Goal: Transaction & Acquisition: Purchase product/service

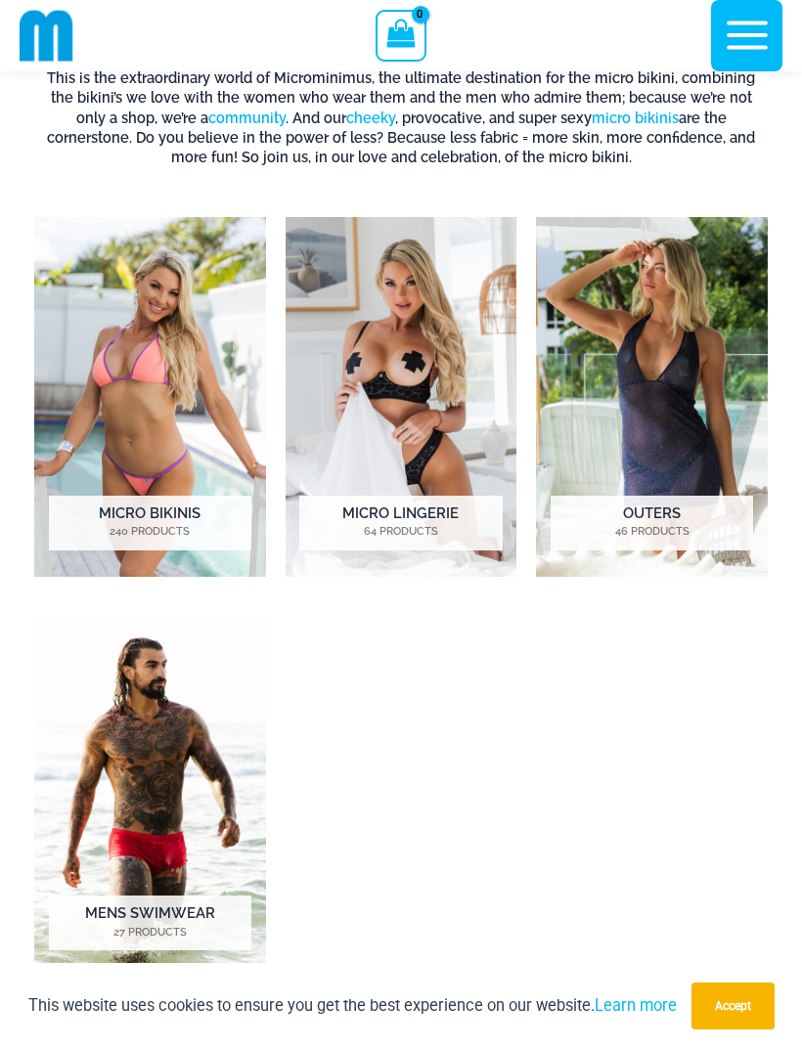
scroll to position [655, 0]
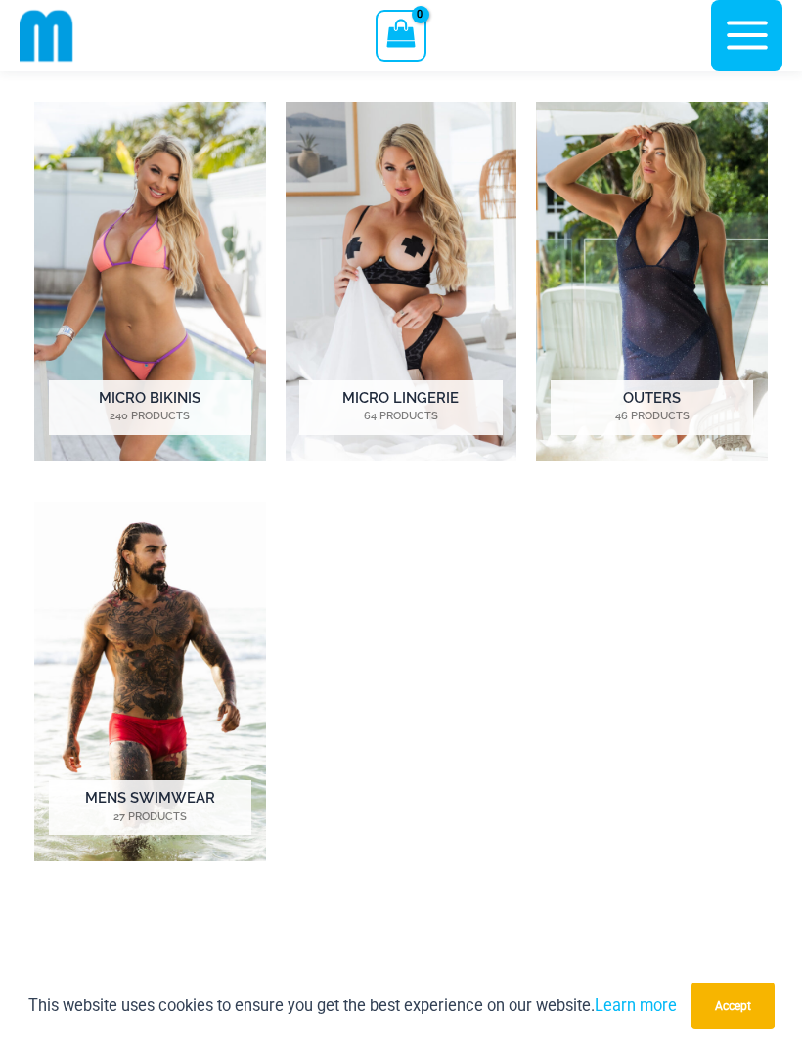
click at [707, 325] on img "Visit product category Outers" at bounding box center [652, 282] width 232 height 360
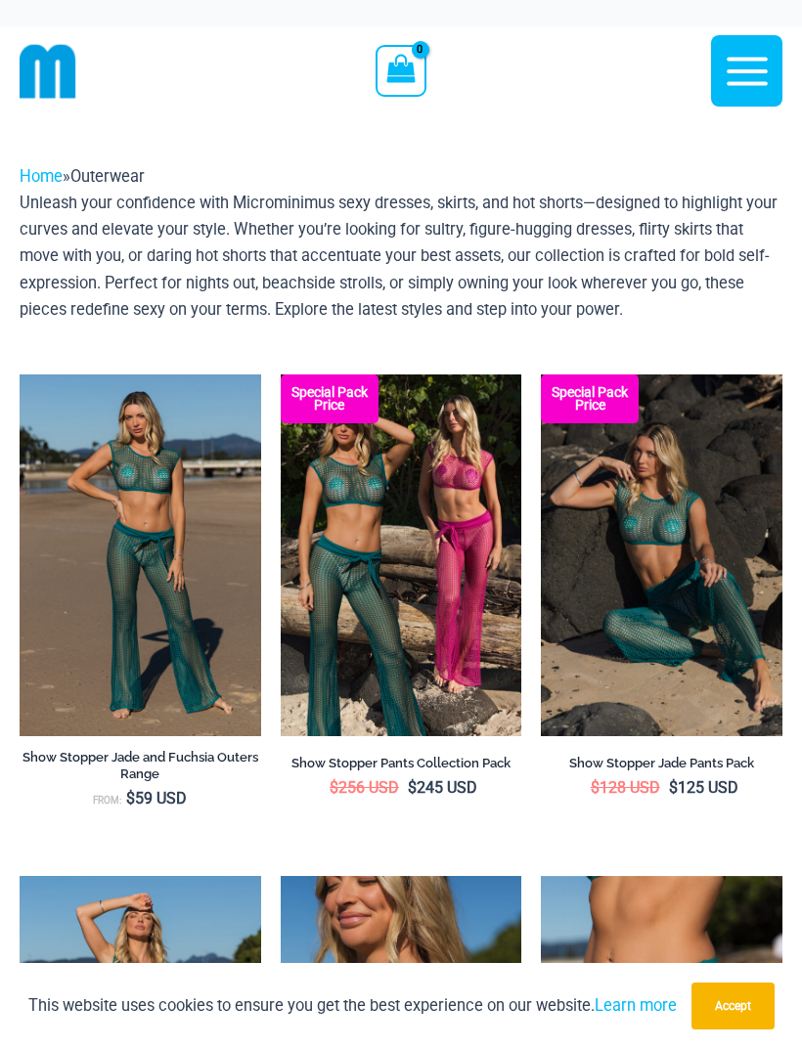
click at [766, 66] on icon "button" at bounding box center [747, 71] width 49 height 49
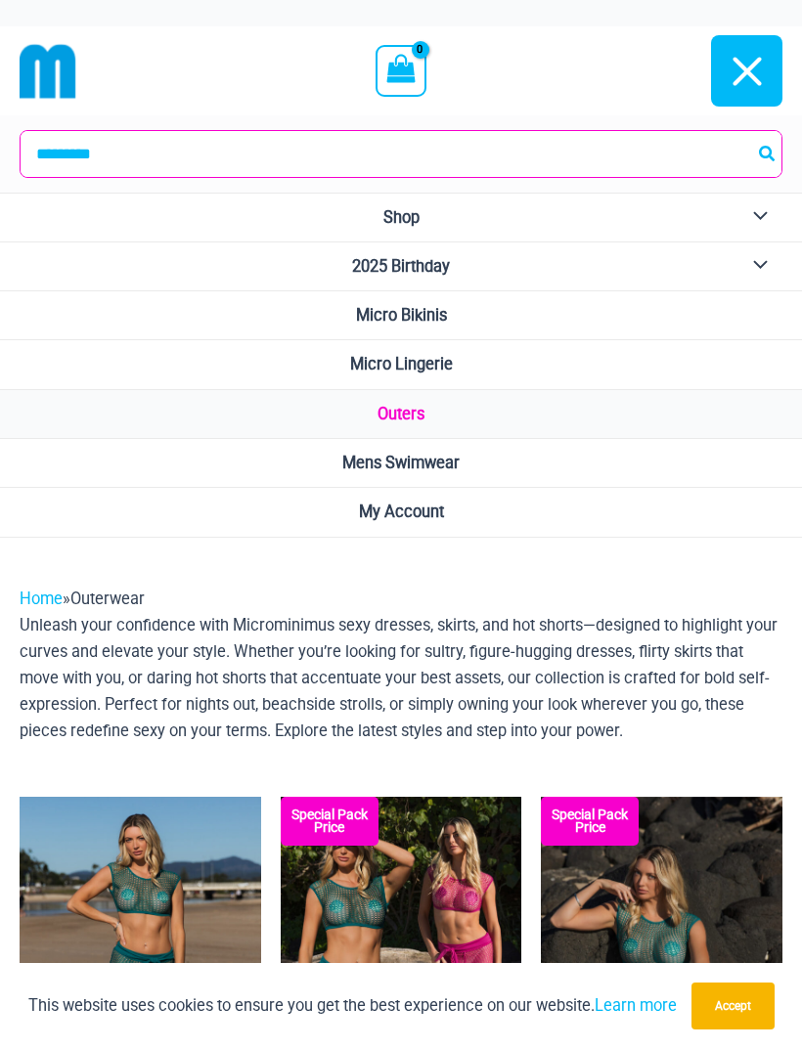
click at [580, 311] on link "Micro Bikinis" at bounding box center [401, 315] width 802 height 49
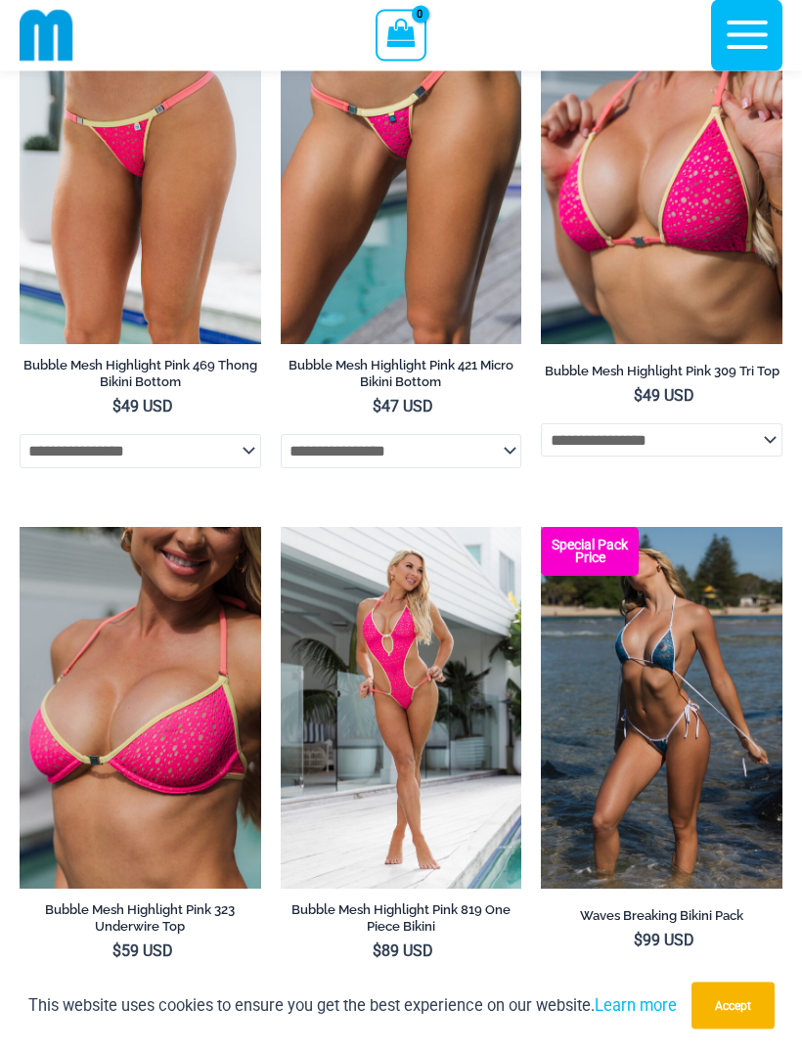
scroll to position [1241, 0]
click at [736, 43] on icon "button" at bounding box center [747, 35] width 49 height 49
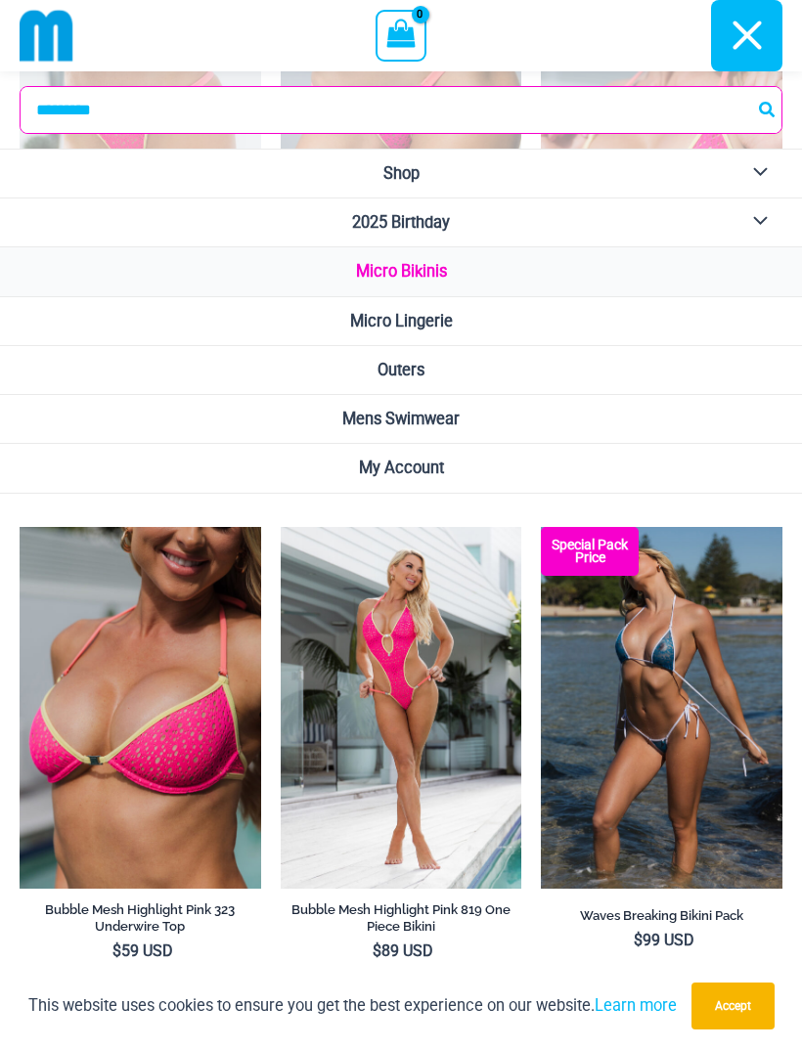
click at [573, 316] on link "Micro Lingerie" at bounding box center [401, 321] width 802 height 49
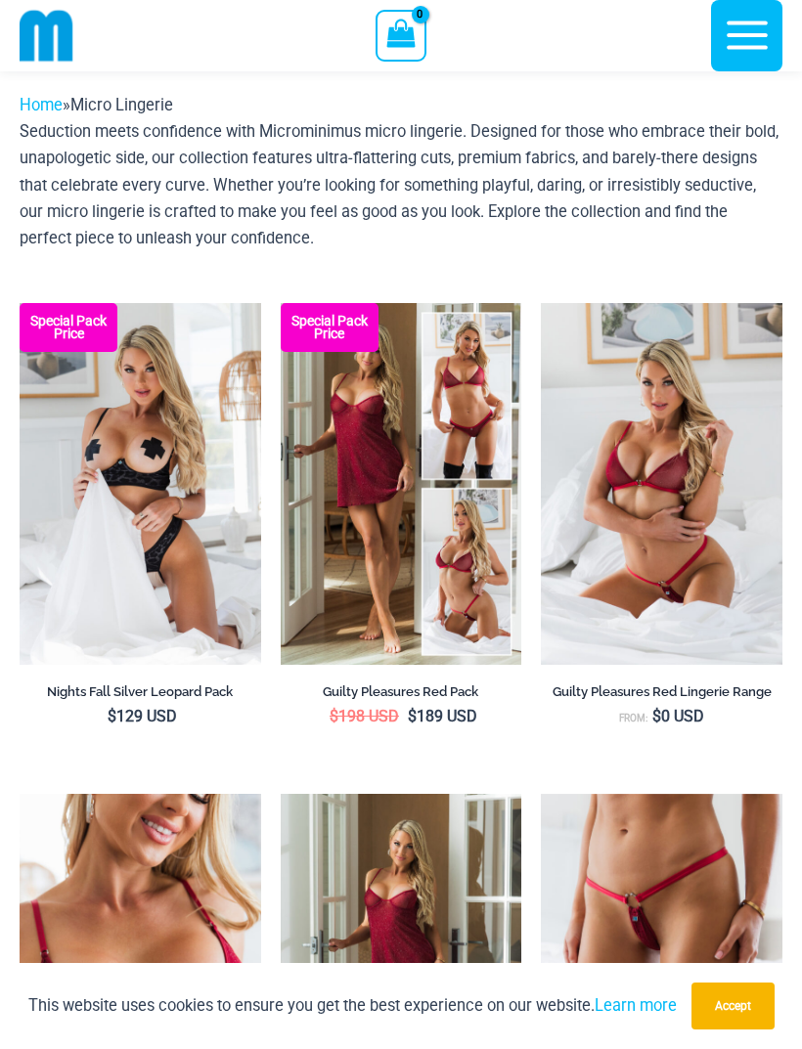
scroll to position [52, 0]
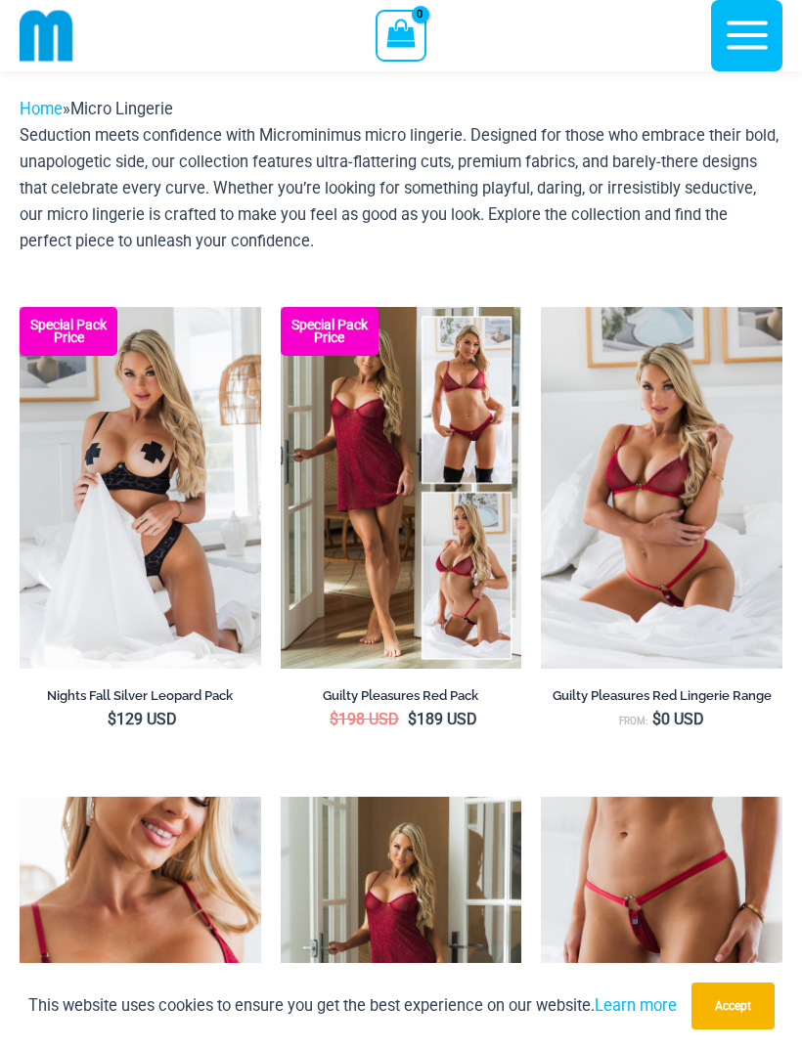
click at [748, 40] on icon "button" at bounding box center [747, 35] width 49 height 49
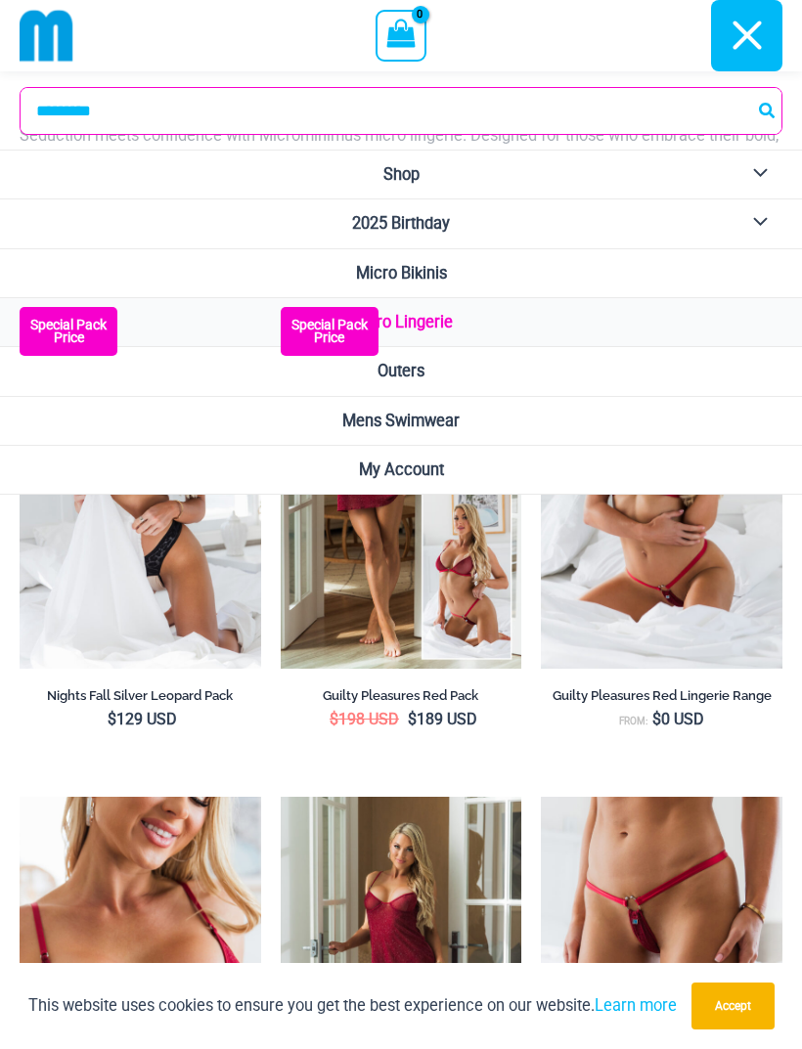
click at [490, 370] on link "Outers" at bounding box center [401, 371] width 802 height 49
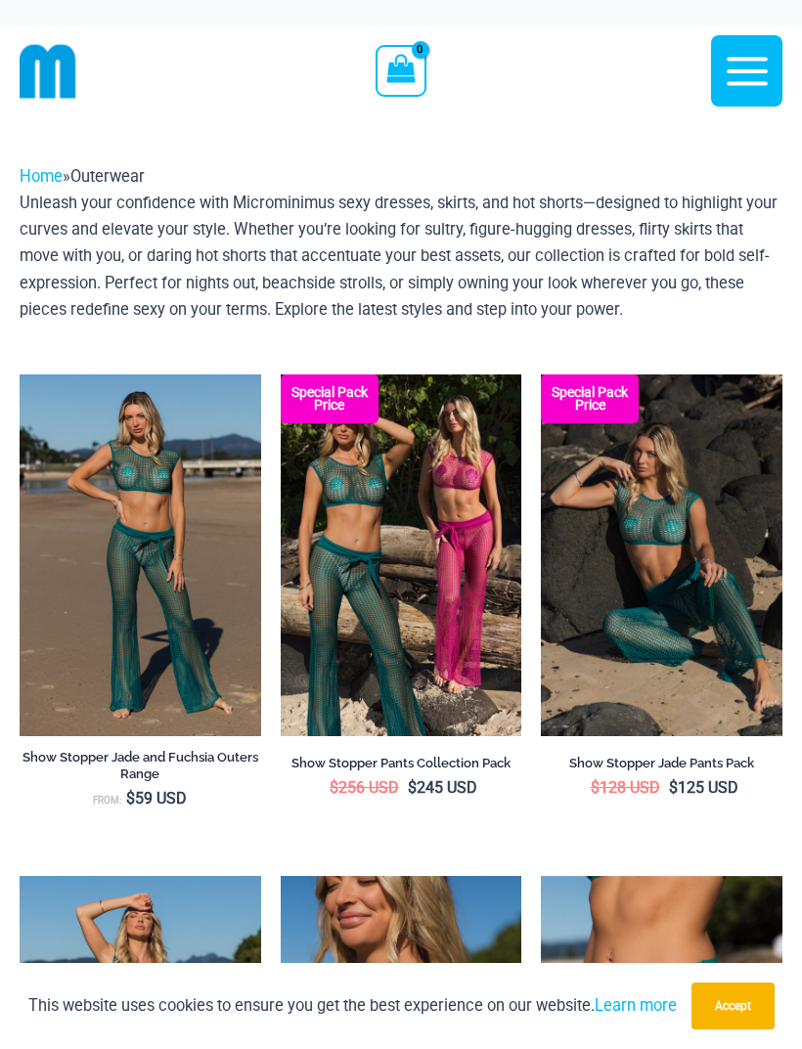
click at [732, 66] on icon "button" at bounding box center [747, 71] width 49 height 49
